Goal: Register for event/course

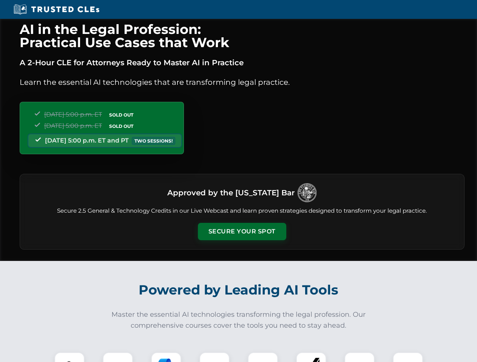
click at [241, 232] on button "Secure Your Spot" at bounding box center [242, 231] width 88 height 17
click at [69, 357] on img at bounding box center [69, 368] width 22 height 22
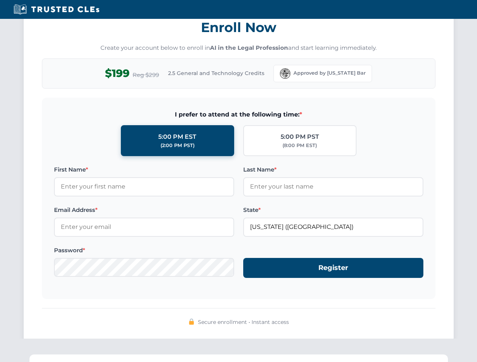
scroll to position [741, 0]
